Goal: Information Seeking & Learning: Learn about a topic

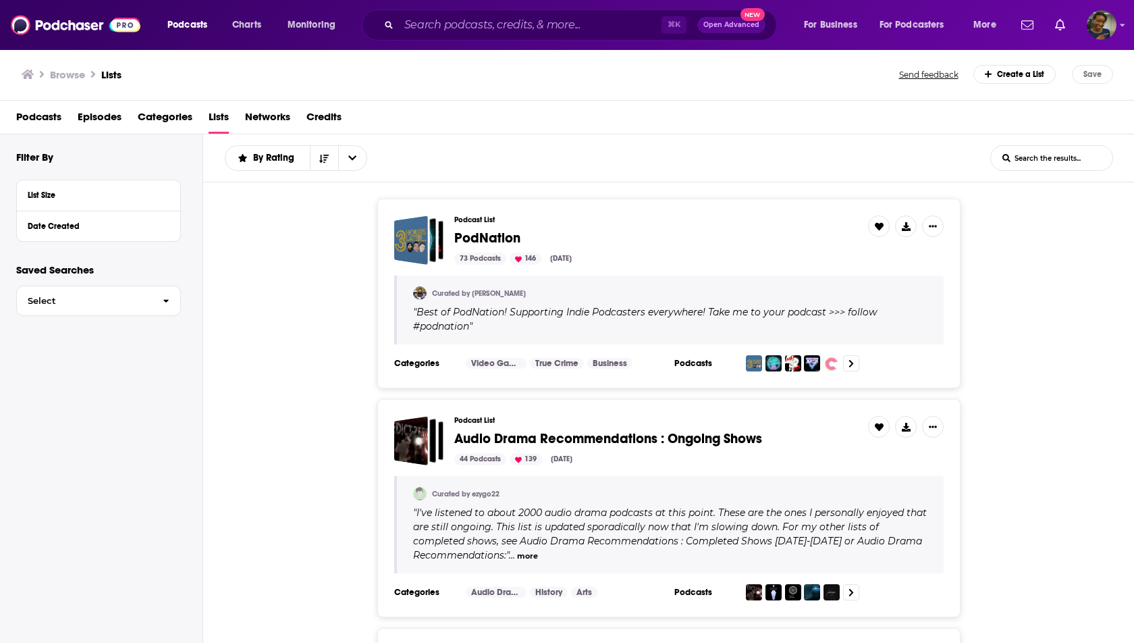
click at [452, 28] on input "Search podcasts, credits, & more..." at bounding box center [530, 25] width 263 height 22
click at [466, 20] on input "Search podcasts, credits, & more..." at bounding box center [530, 25] width 263 height 22
click at [608, 16] on input "Search podcasts, credits, & more..." at bounding box center [530, 25] width 263 height 22
click at [606, 18] on input "Search podcasts, credits, & more..." at bounding box center [530, 25] width 263 height 22
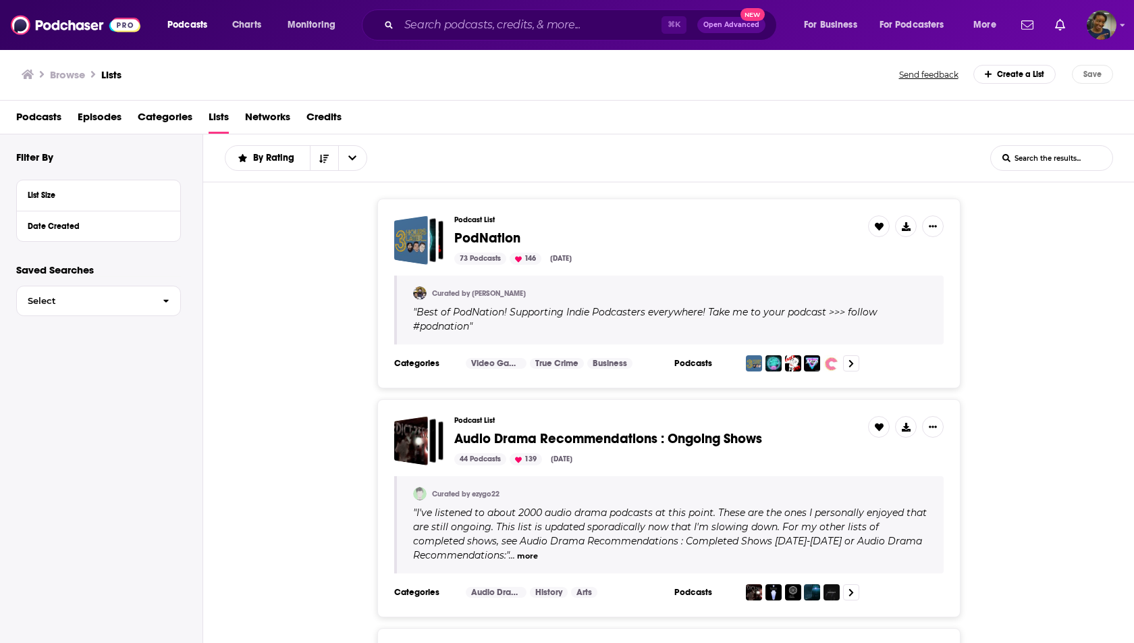
click at [606, 18] on input "Search podcasts, credits, & more..." at bounding box center [530, 25] width 263 height 22
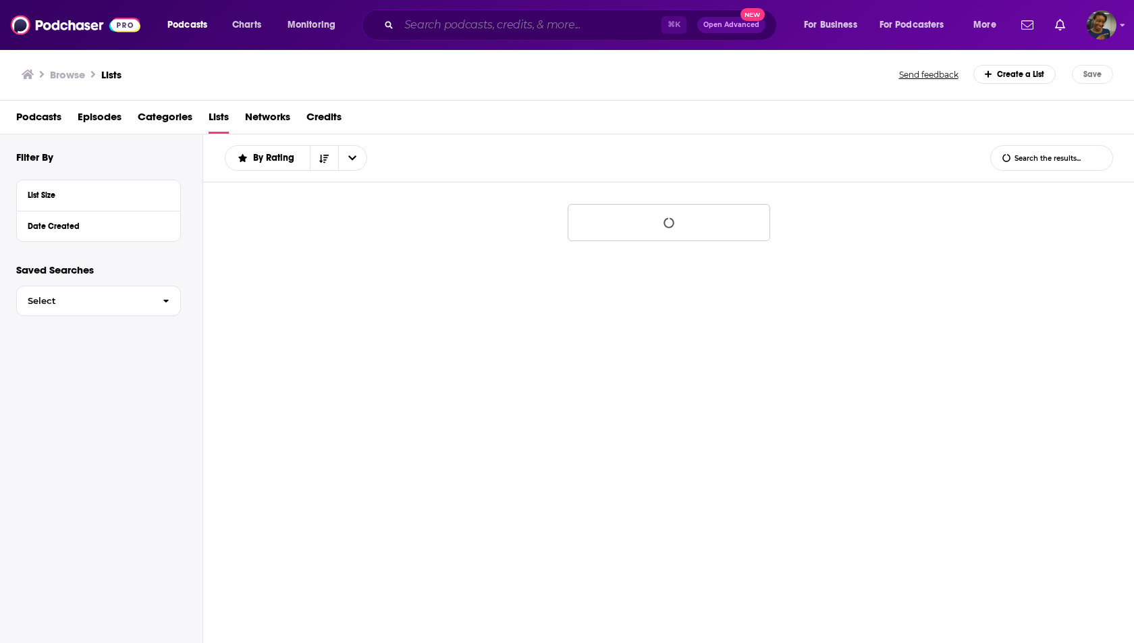
click at [427, 21] on input "Search podcasts, credits, & more..." at bounding box center [530, 25] width 263 height 22
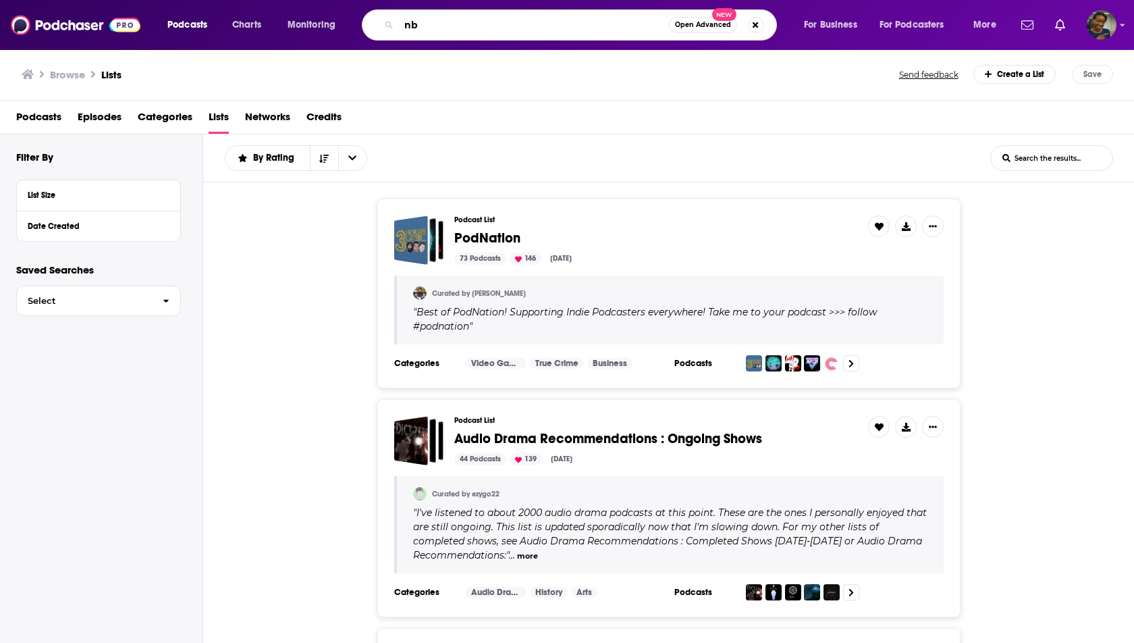
type input "n"
type input "b the trader"
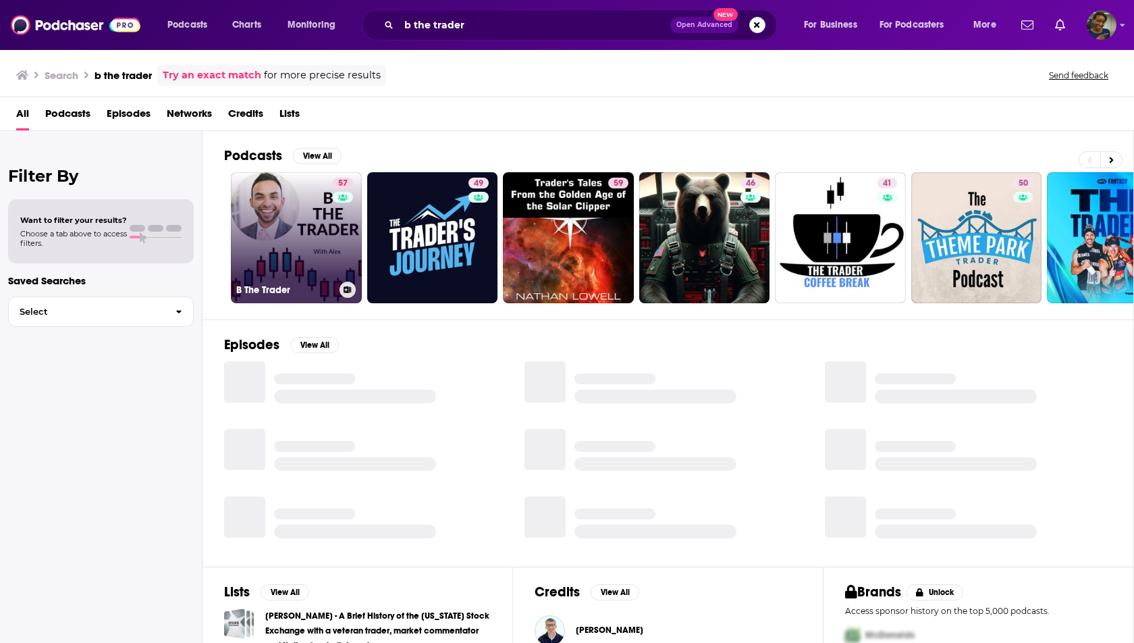
click at [330, 251] on link "57 B The Trader" at bounding box center [296, 237] width 131 height 131
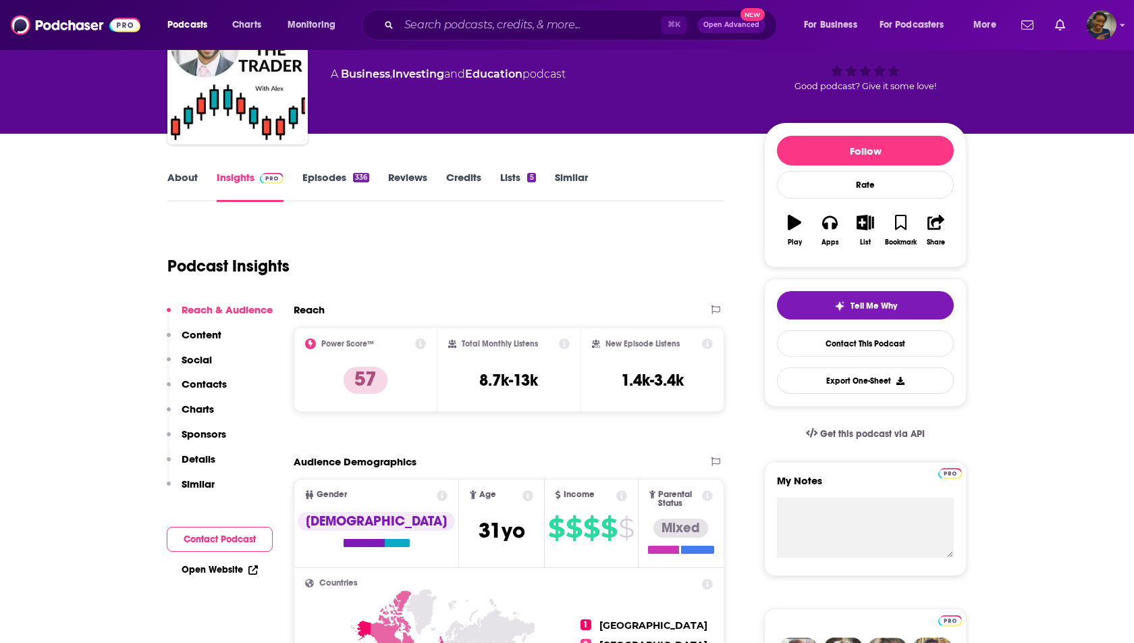
scroll to position [96, 0]
